Goal: Navigation & Orientation: Find specific page/section

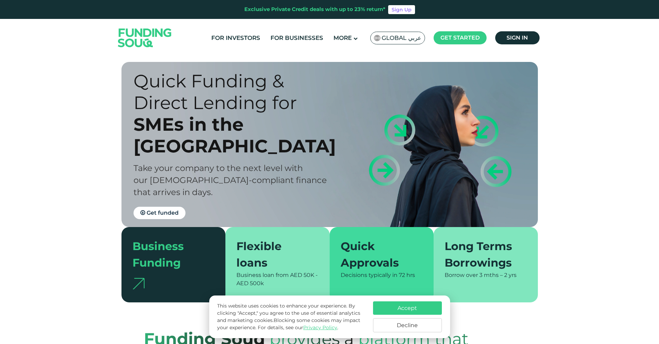
click at [417, 39] on span "Global عربي" at bounding box center [402, 38] width 40 height 8
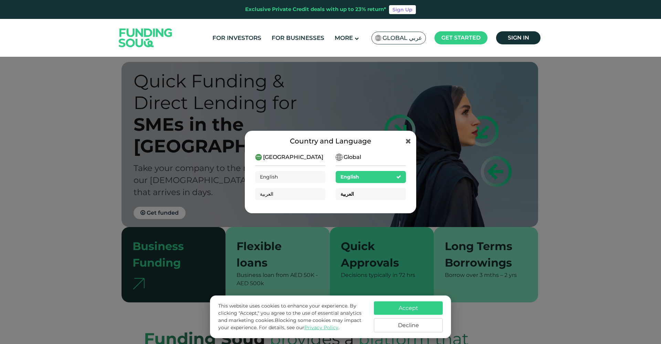
click at [351, 194] on span "العربية" at bounding box center [346, 194] width 13 height 6
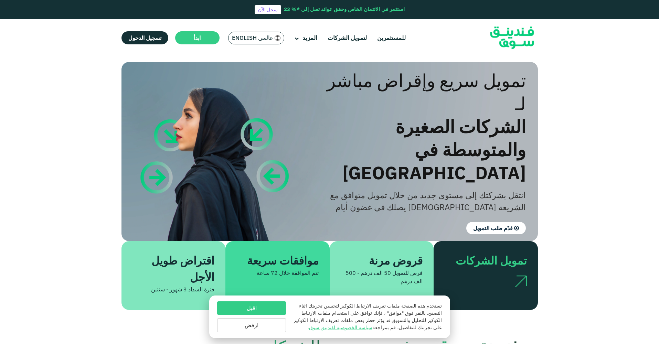
click at [258, 34] on span "عالمي English" at bounding box center [252, 38] width 41 height 8
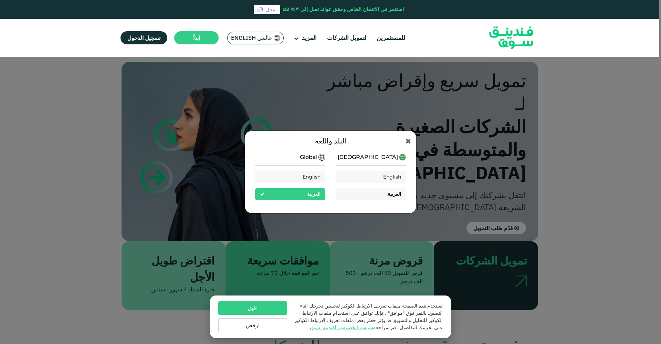
click at [392, 196] on span "العربية" at bounding box center [393, 194] width 13 height 6
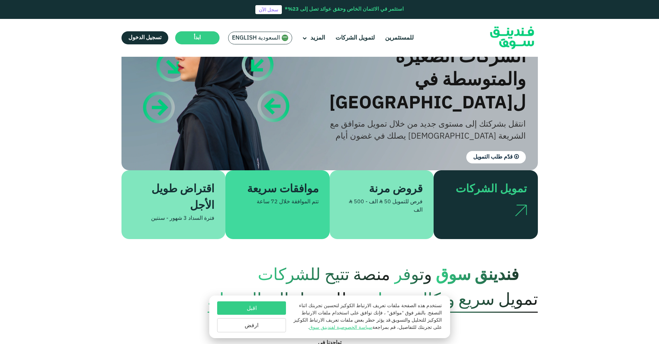
scroll to position [70, 0]
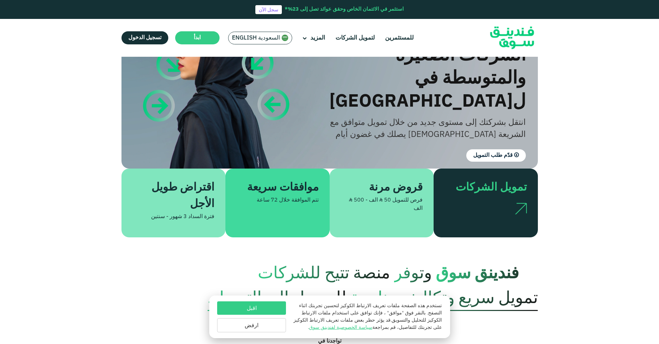
click at [521, 203] on img at bounding box center [521, 208] width 12 height 11
click at [516, 203] on img at bounding box center [521, 208] width 12 height 11
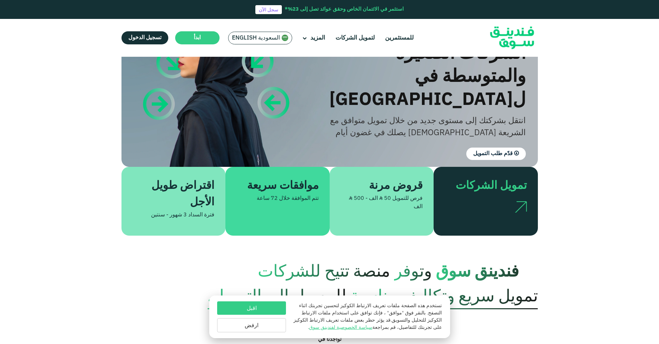
scroll to position [68, 0]
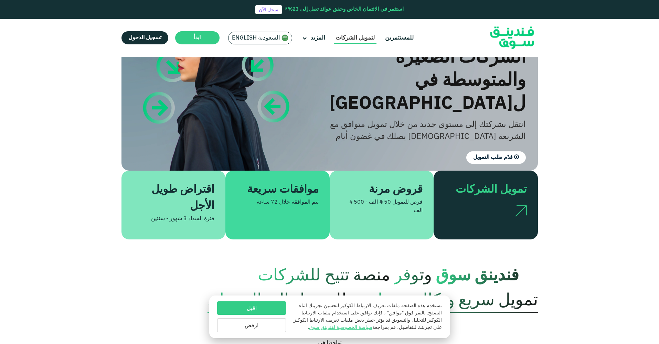
click at [348, 38] on link "لتمويل الشركات" at bounding box center [355, 37] width 43 height 11
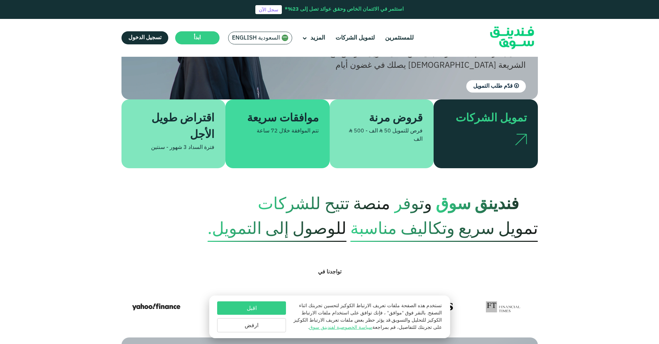
scroll to position [111, 0]
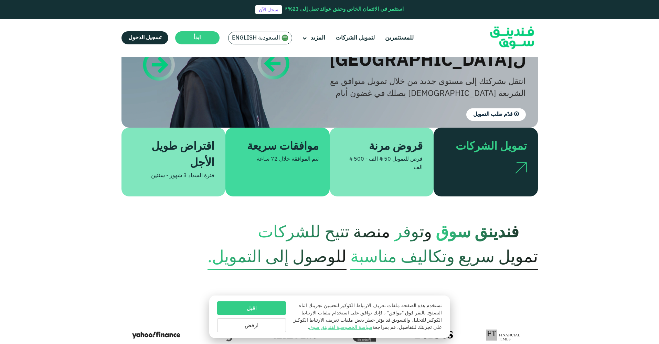
click at [504, 139] on div "تمويل الشركات" at bounding box center [490, 147] width 74 height 17
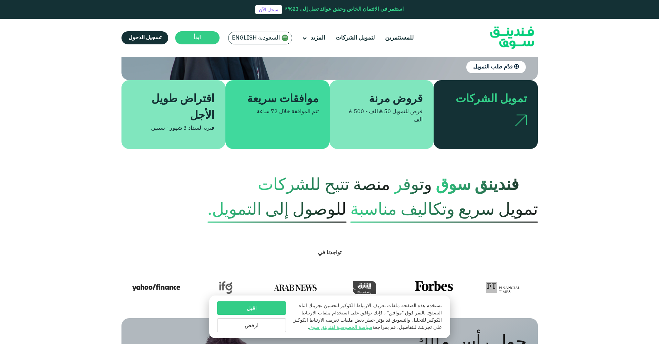
scroll to position [159, 0]
